Goal: Task Accomplishment & Management: Complete application form

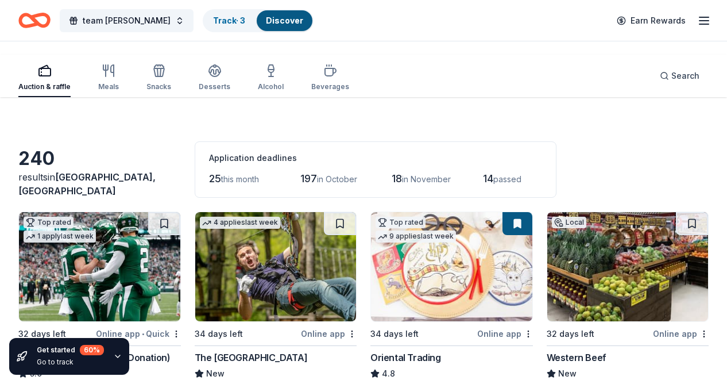
scroll to position [11645, 0]
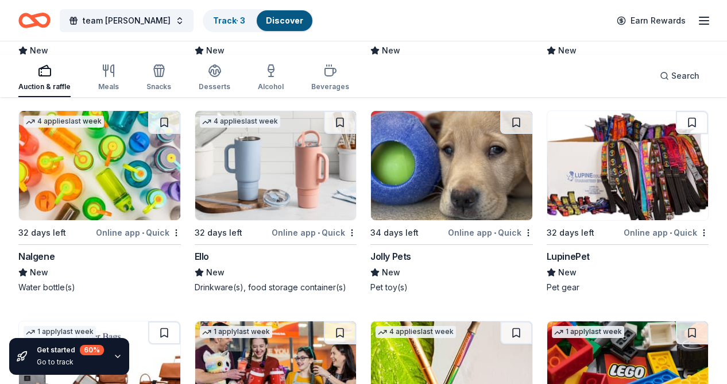
click at [700, 28] on icon "button" at bounding box center [704, 21] width 14 height 14
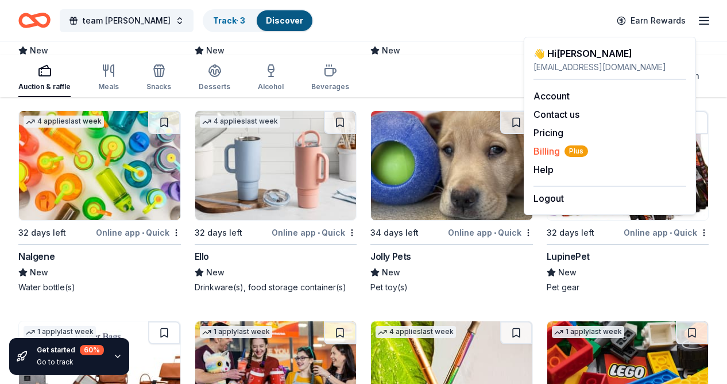
click at [562, 158] on span "Billing Plus" at bounding box center [561, 151] width 55 height 14
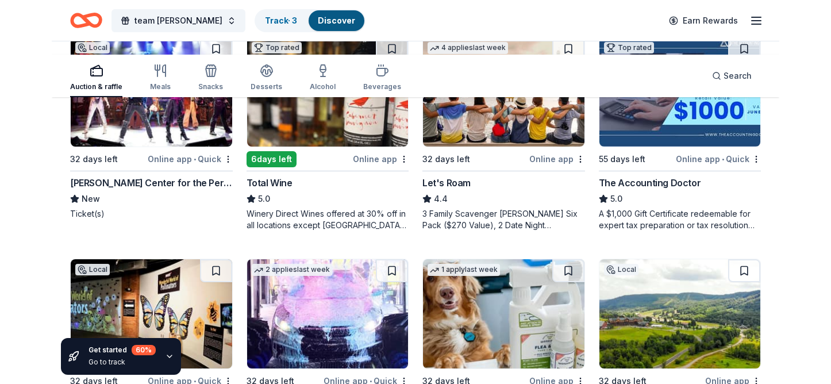
scroll to position [622, 0]
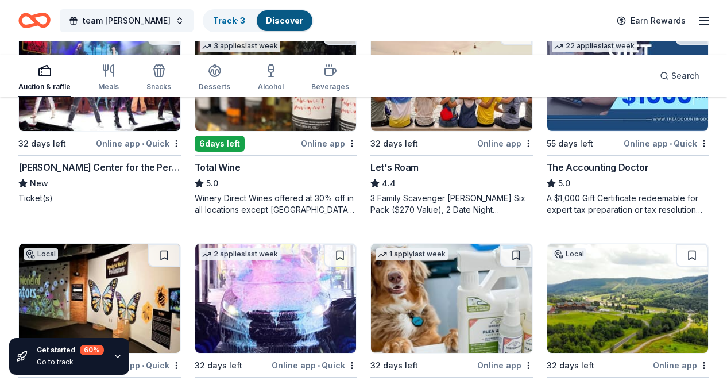
click at [660, 83] on div "Search" at bounding box center [680, 76] width 40 height 14
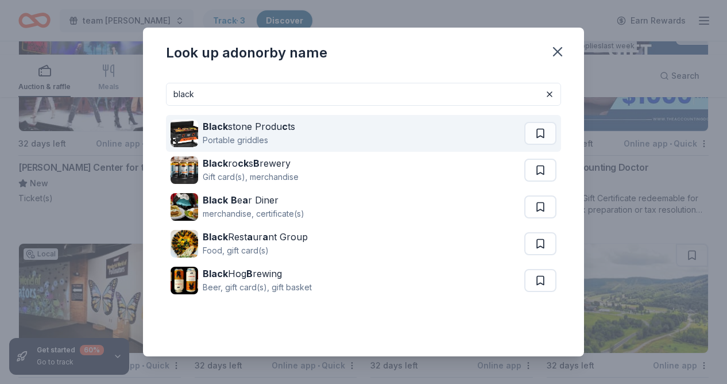
type input "black"
click at [204, 147] on div "Portable griddles" at bounding box center [249, 140] width 92 height 14
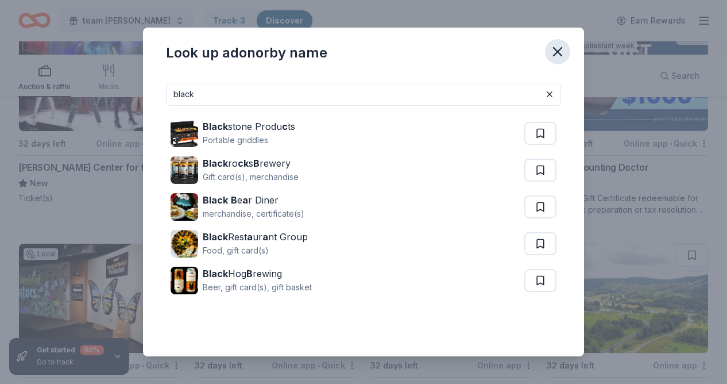
click at [562, 56] on icon "button" at bounding box center [558, 52] width 8 height 8
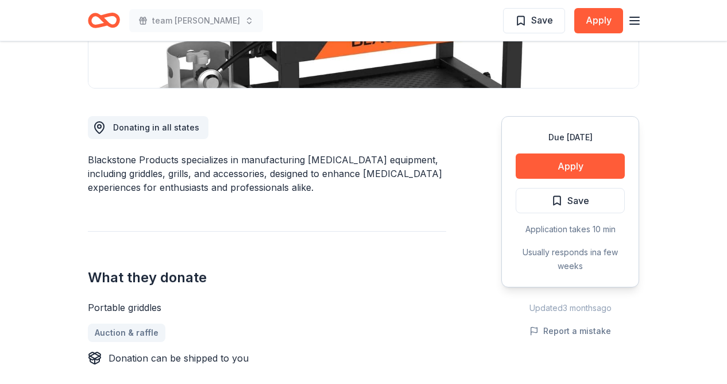
scroll to position [261, 0]
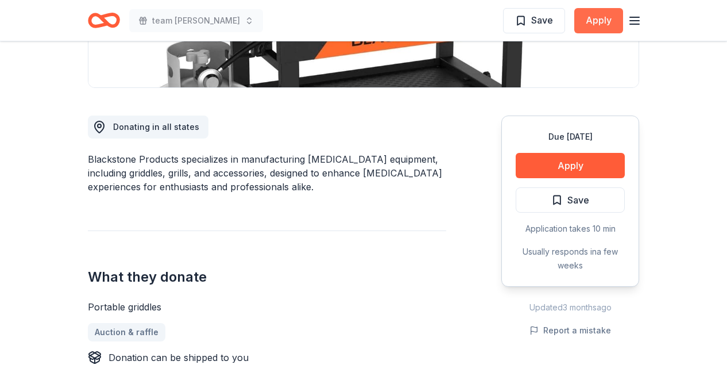
click at [574, 32] on button "Apply" at bounding box center [598, 20] width 49 height 25
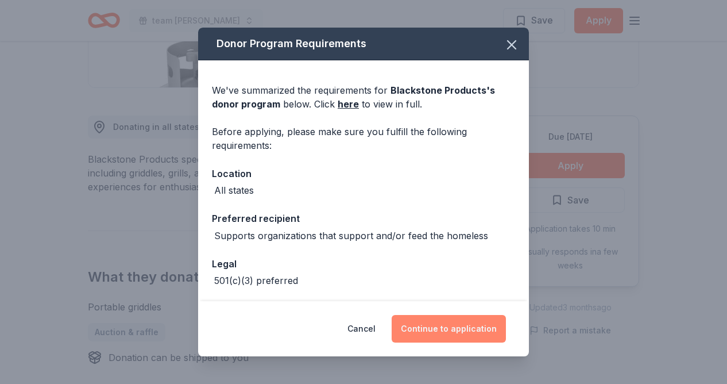
click at [504, 315] on button "Continue to application" at bounding box center [449, 329] width 114 height 28
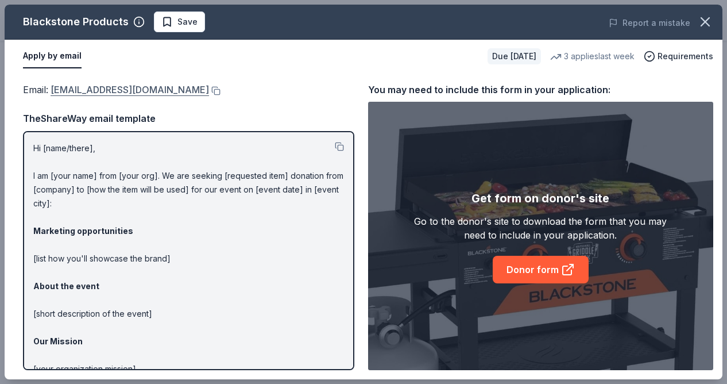
click at [209, 97] on link "[EMAIL_ADDRESS][DOMAIN_NAME]" at bounding box center [130, 89] width 159 height 15
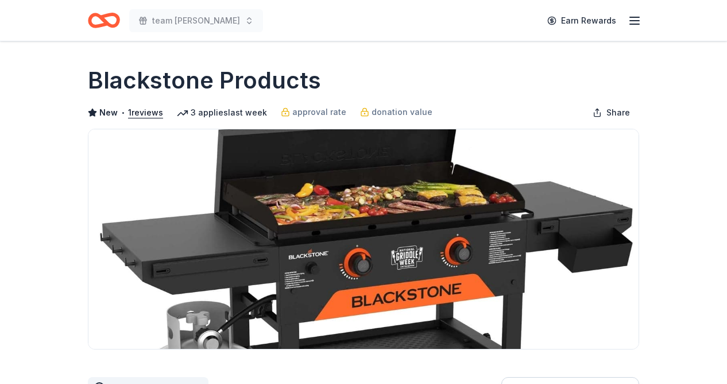
scroll to position [258, 0]
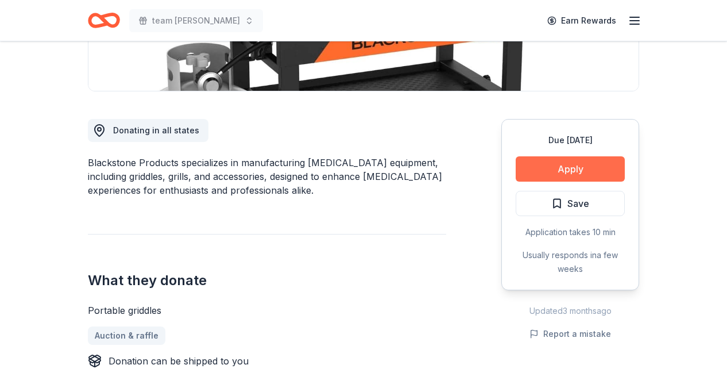
click at [528, 181] on button "Apply" at bounding box center [570, 168] width 109 height 25
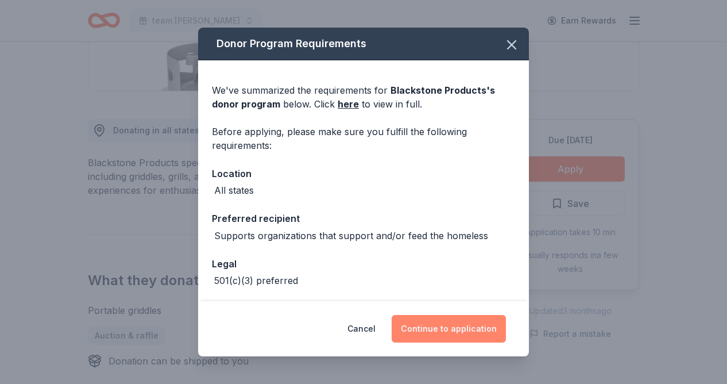
click at [506, 326] on button "Continue to application" at bounding box center [449, 329] width 114 height 28
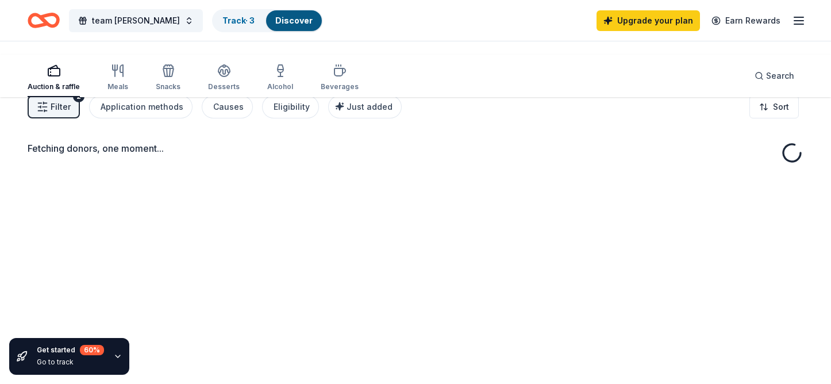
scroll to position [112, 0]
